Goal: Task Accomplishment & Management: Use online tool/utility

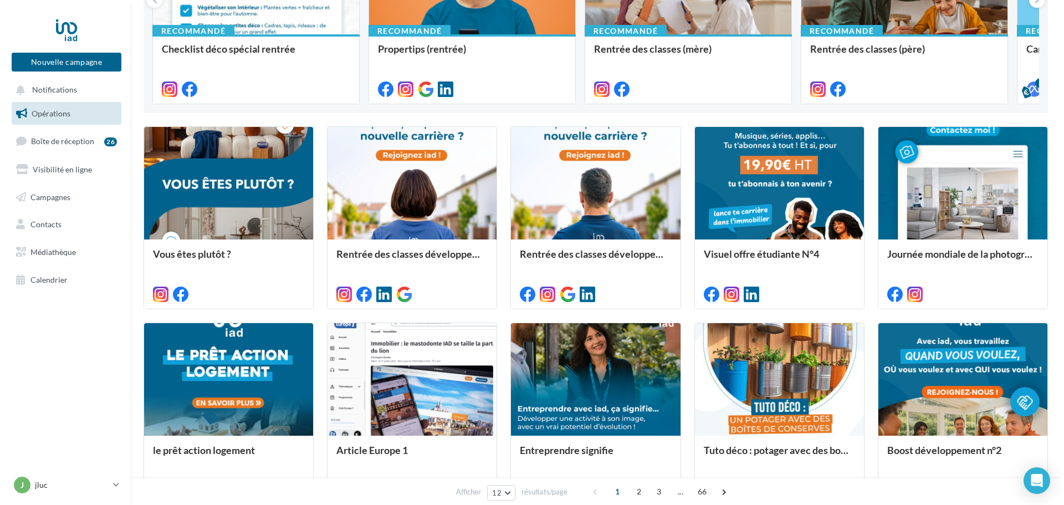
scroll to position [234, 0]
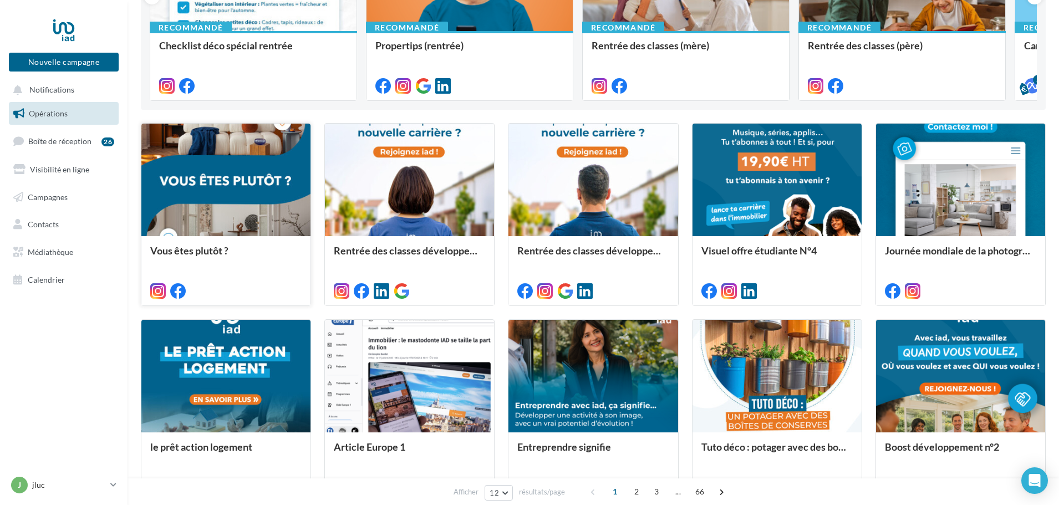
click at [268, 167] on div at bounding box center [225, 181] width 169 height 114
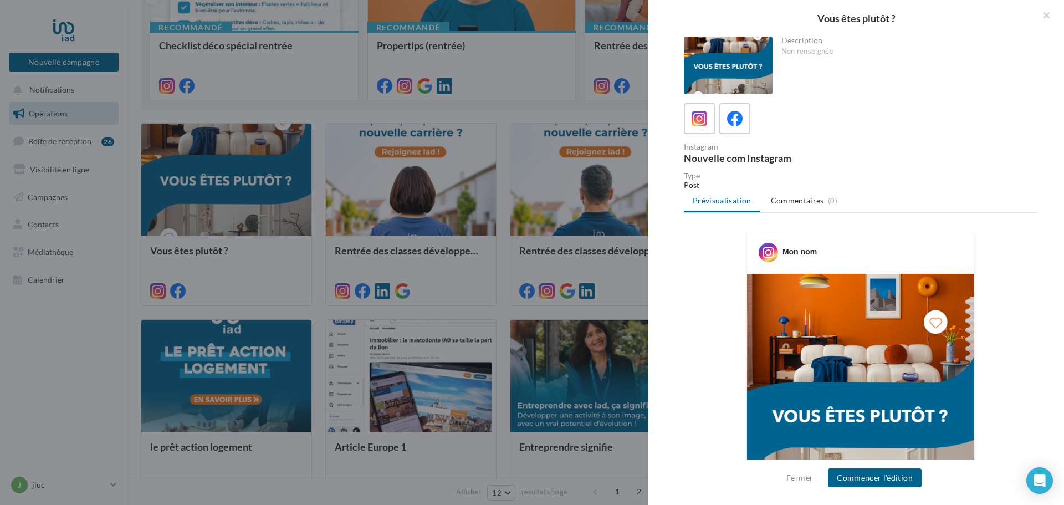
click at [844, 391] on img at bounding box center [860, 417] width 227 height 287
click at [865, 477] on button "Commencer l'édition" at bounding box center [875, 477] width 94 height 19
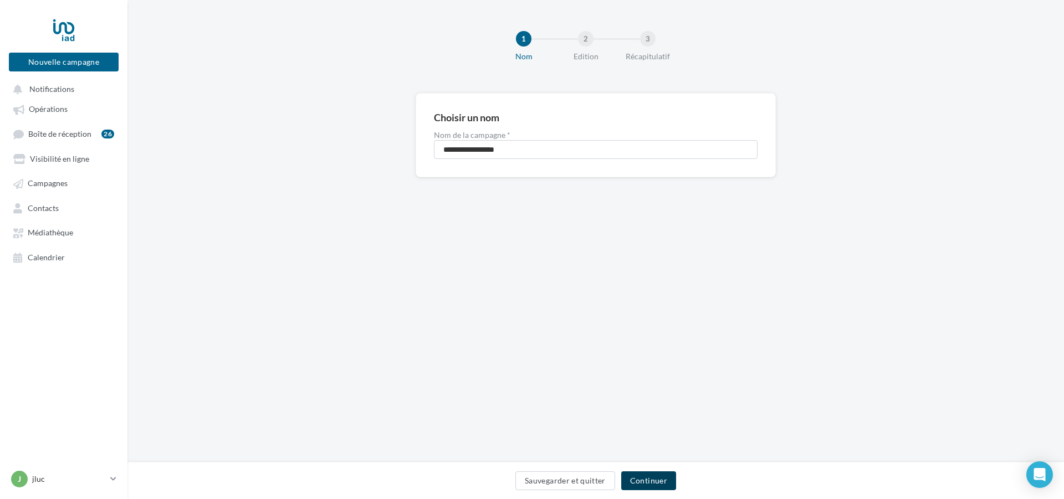
click at [652, 481] on button "Continuer" at bounding box center [648, 481] width 55 height 19
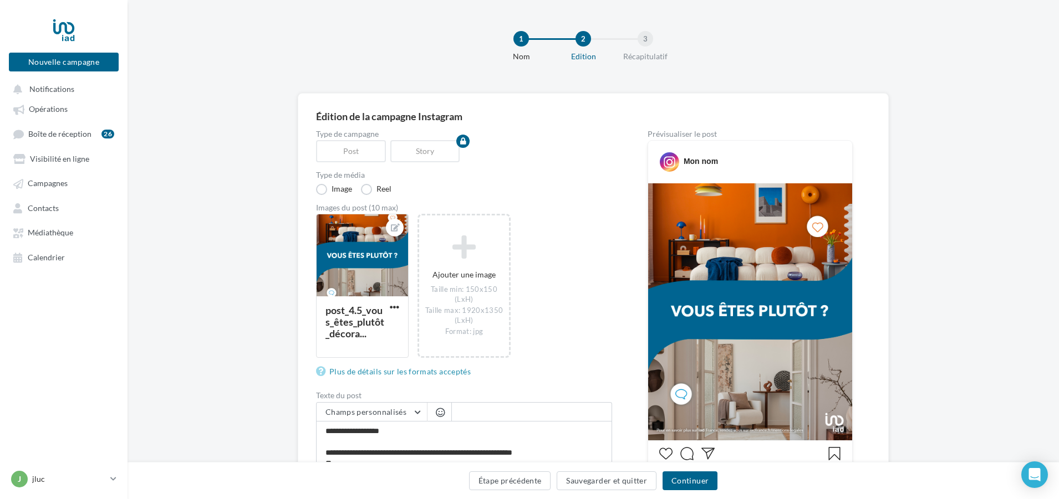
click at [759, 404] on img at bounding box center [750, 311] width 204 height 257
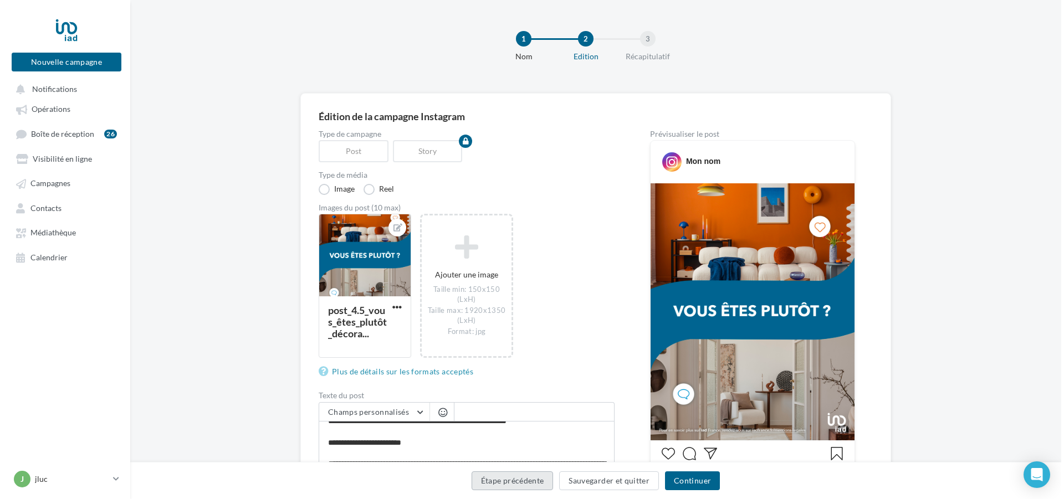
scroll to position [53, 0]
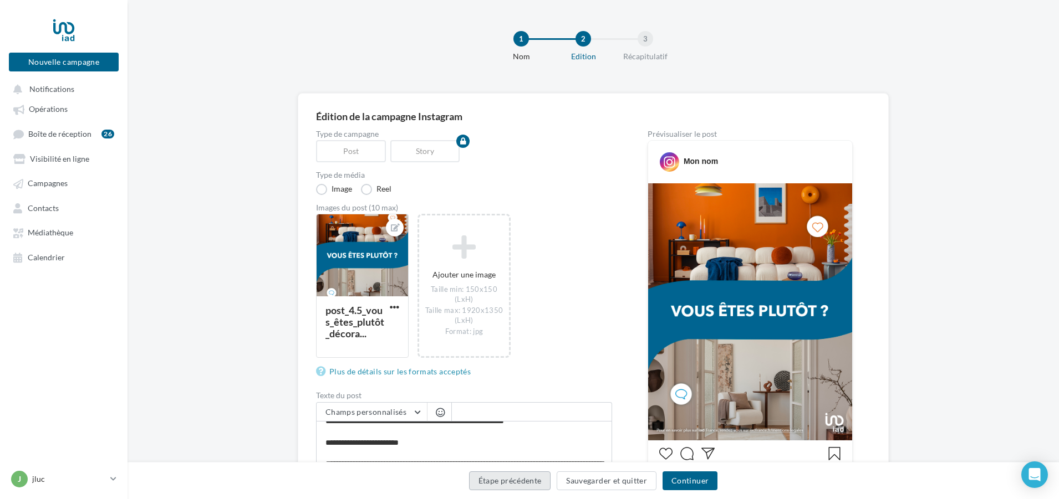
click at [503, 483] on button "Étape précédente" at bounding box center [510, 481] width 82 height 19
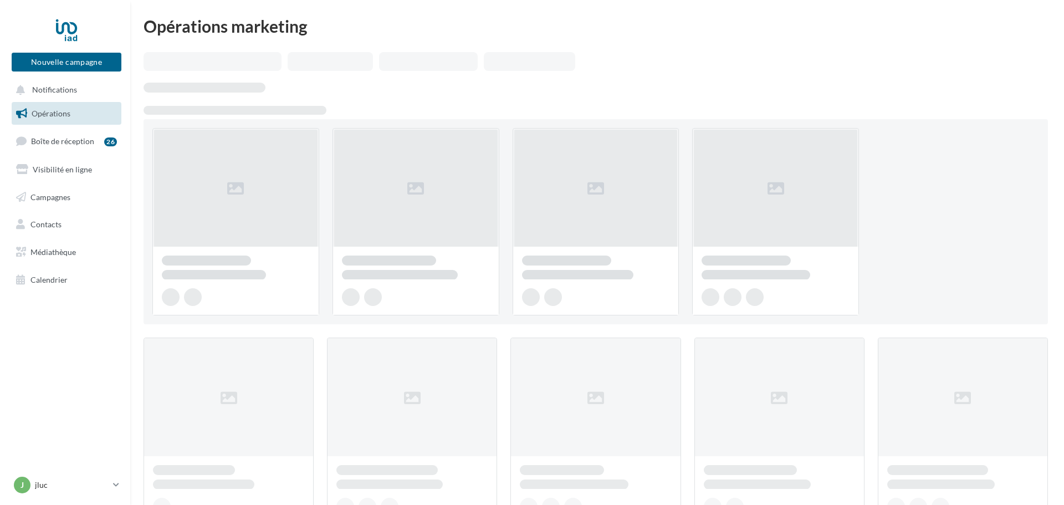
scroll to position [234, 0]
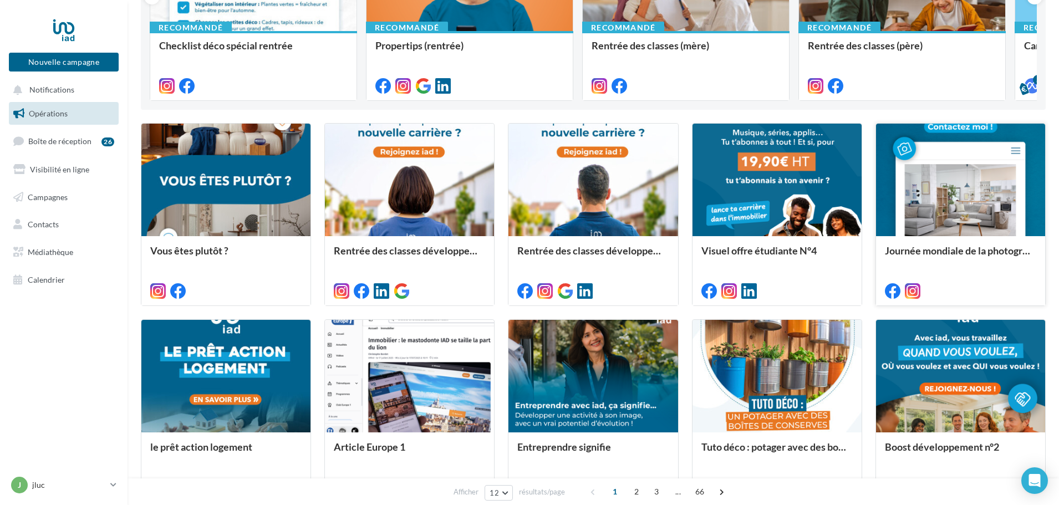
click at [980, 188] on div at bounding box center [960, 181] width 169 height 114
